Goal: Check status: Check status

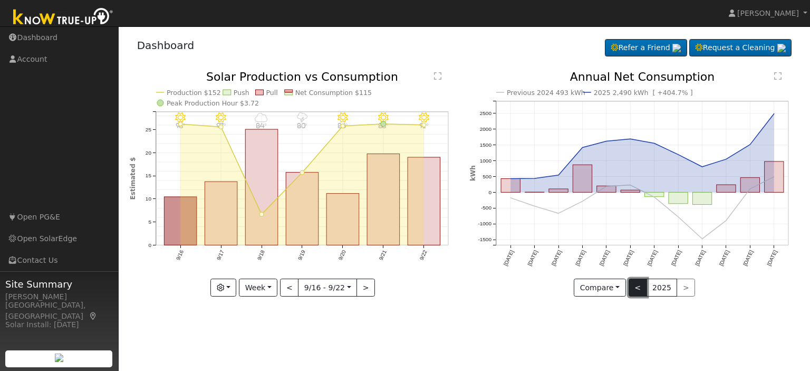
click at [636, 287] on button "<" at bounding box center [638, 287] width 18 height 18
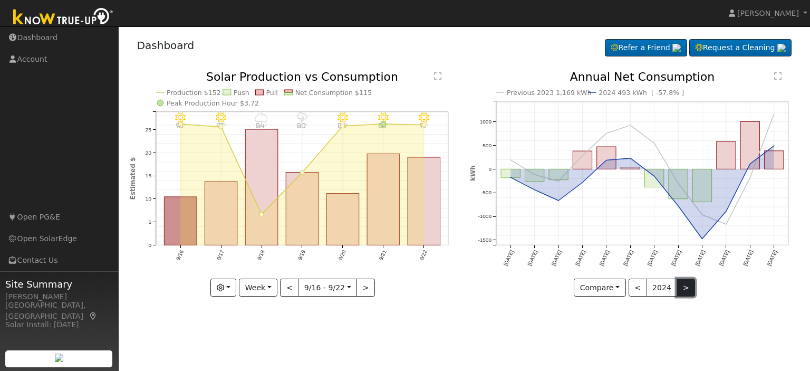
click at [680, 283] on button ">" at bounding box center [686, 287] width 18 height 18
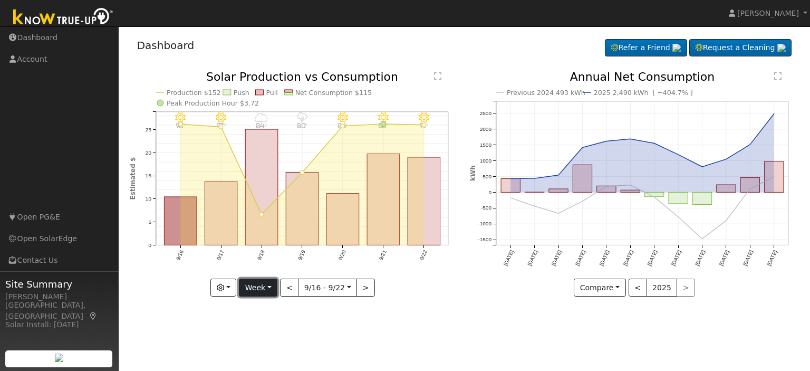
click at [265, 287] on button "Week" at bounding box center [258, 287] width 38 height 18
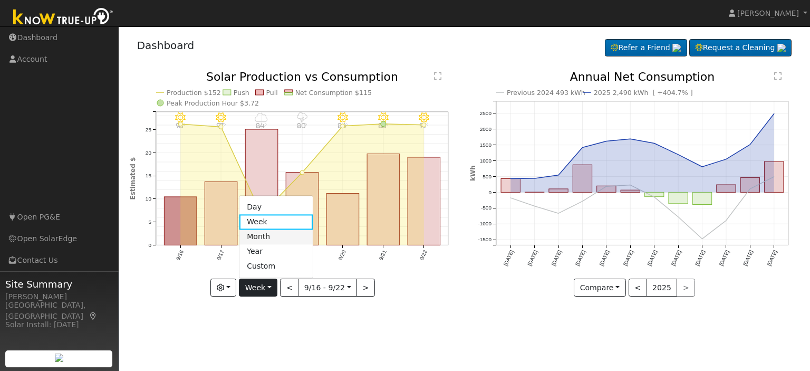
click at [269, 234] on link "Month" at bounding box center [275, 236] width 73 height 15
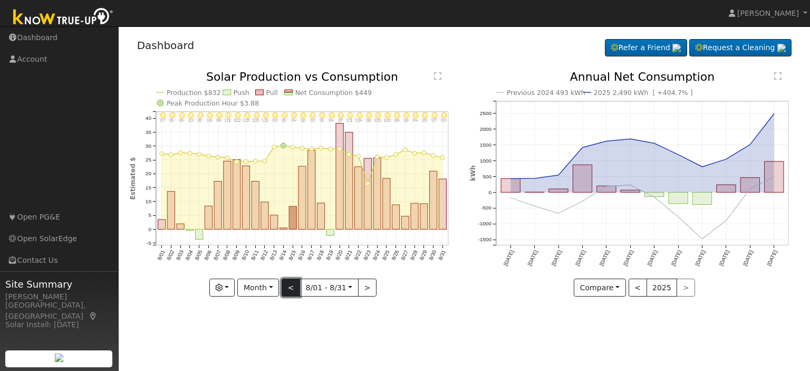
click at [292, 288] on button "<" at bounding box center [291, 287] width 18 height 18
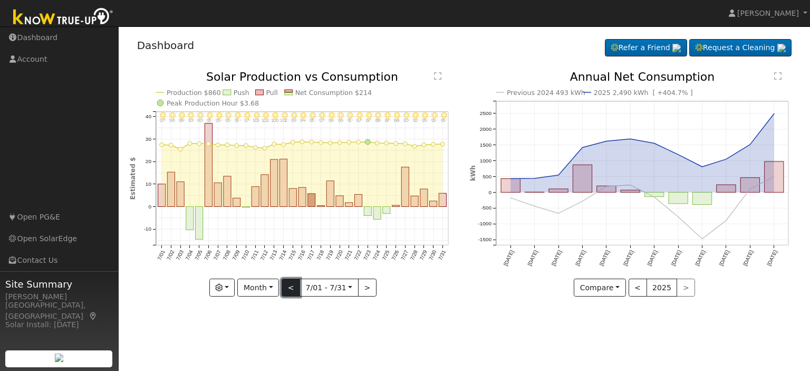
click at [292, 288] on button "<" at bounding box center [291, 287] width 18 height 18
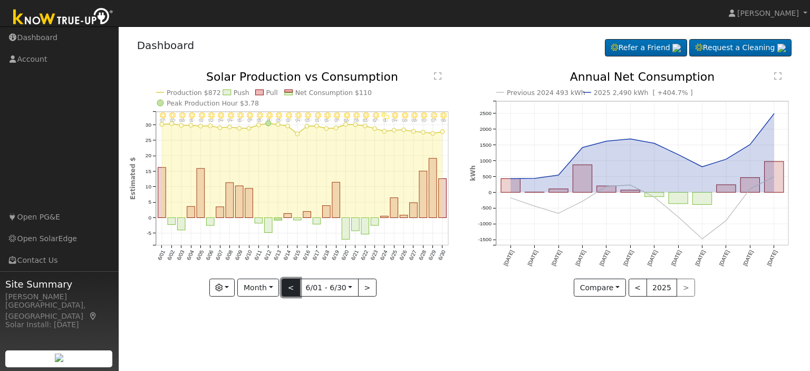
click at [292, 288] on button "<" at bounding box center [291, 287] width 18 height 18
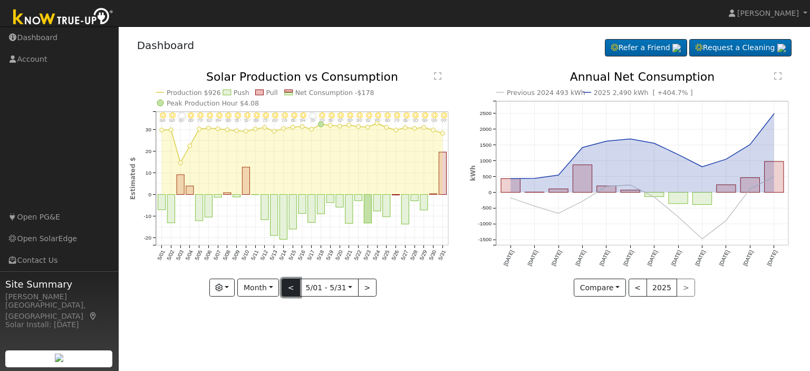
click at [292, 288] on button "<" at bounding box center [291, 287] width 18 height 18
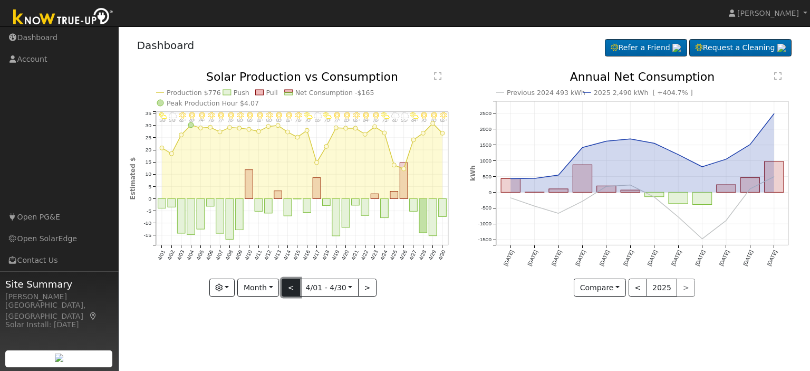
click at [292, 288] on button "<" at bounding box center [291, 287] width 18 height 18
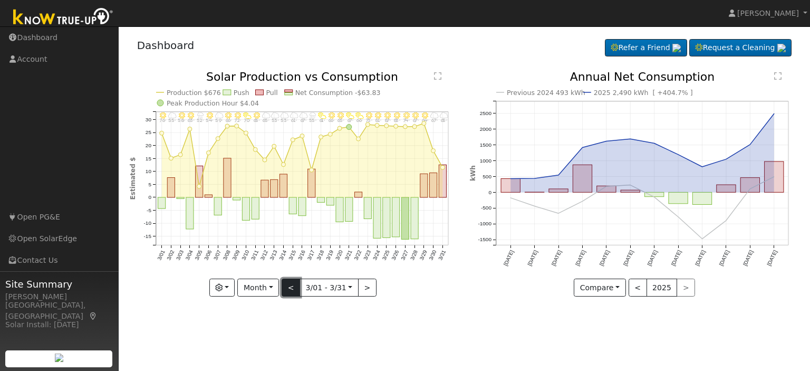
click at [292, 288] on button "<" at bounding box center [291, 287] width 18 height 18
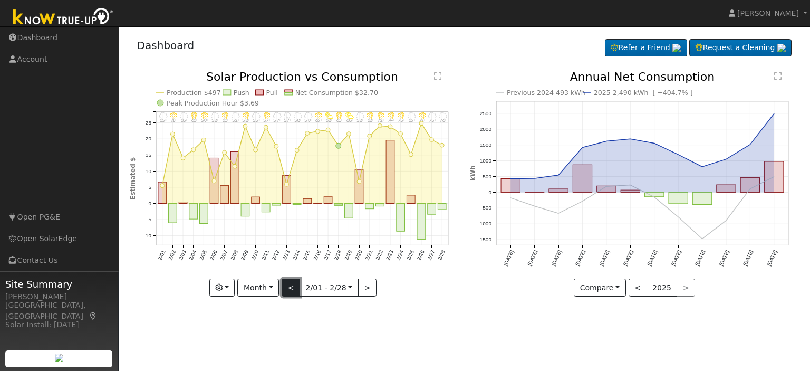
click at [292, 288] on button "<" at bounding box center [291, 287] width 18 height 18
type input "[DATE]"
